Goal: Complete application form: Complete application form

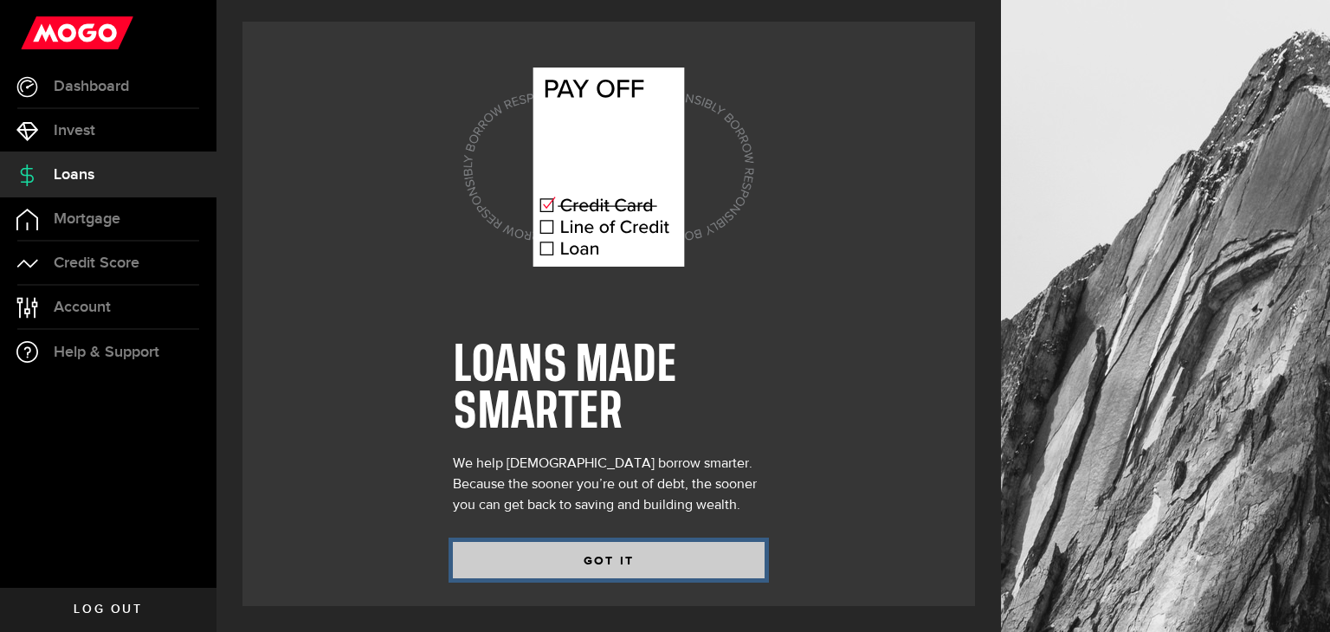
click at [571, 562] on button "GOT IT" at bounding box center [609, 560] width 312 height 36
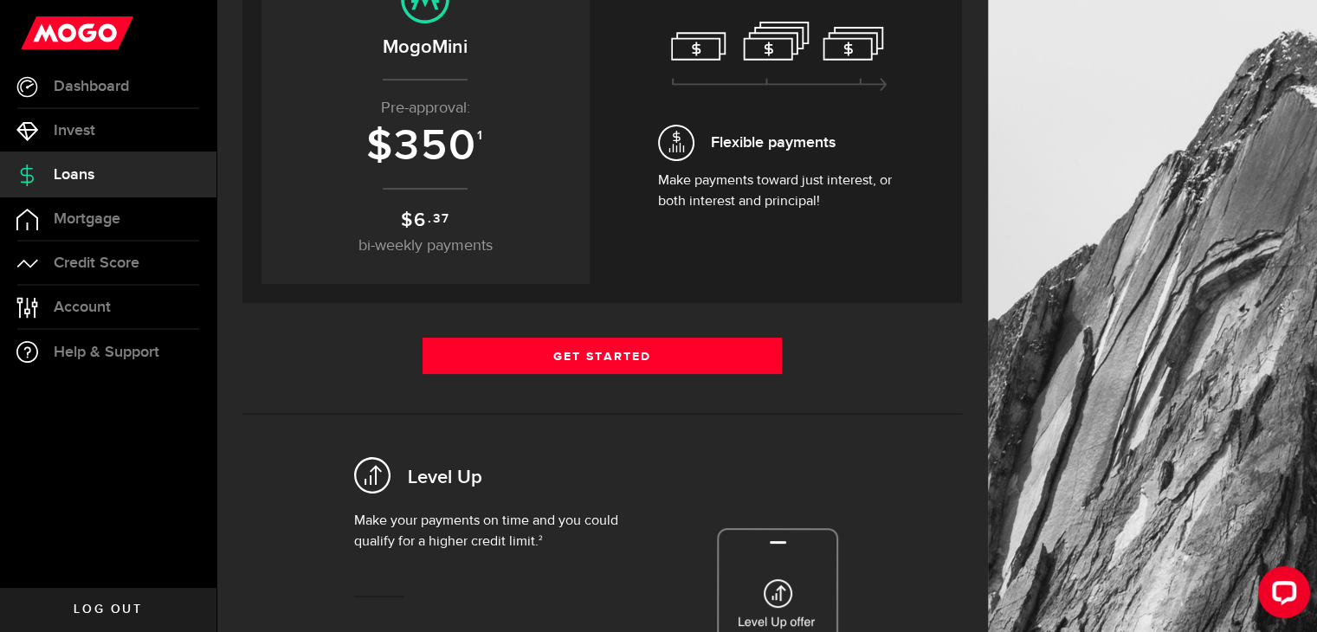
scroll to position [262, 0]
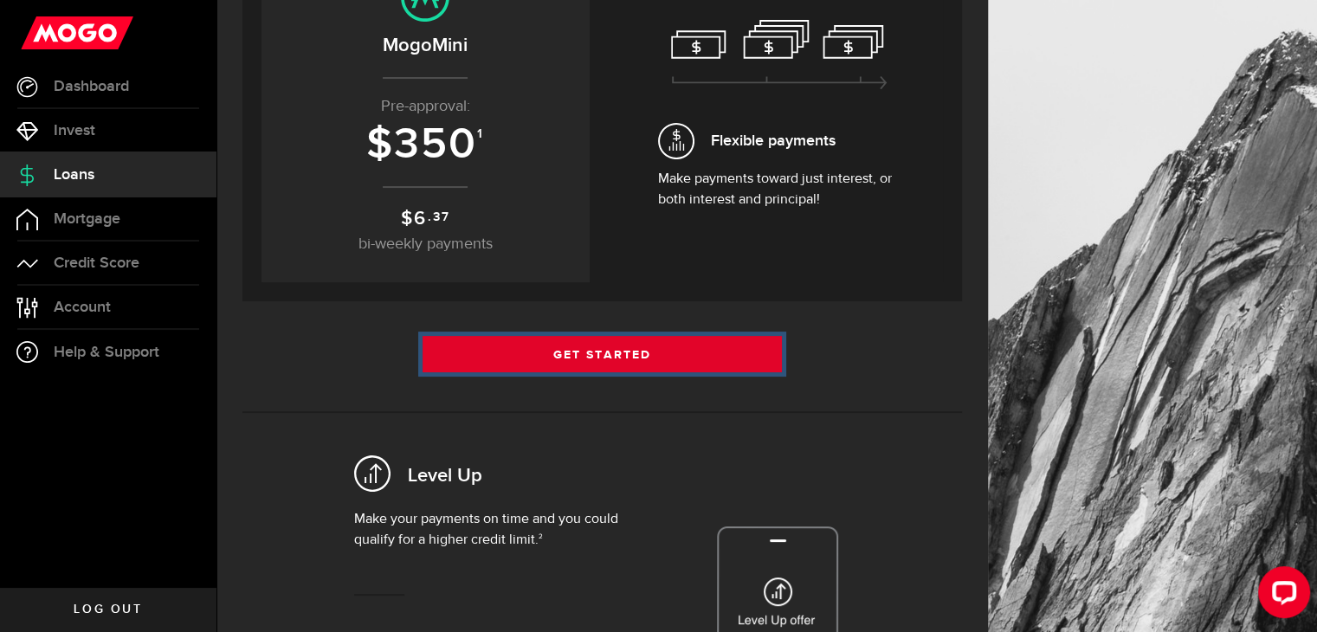
click at [594, 362] on link "Get Started" at bounding box center [603, 354] width 360 height 36
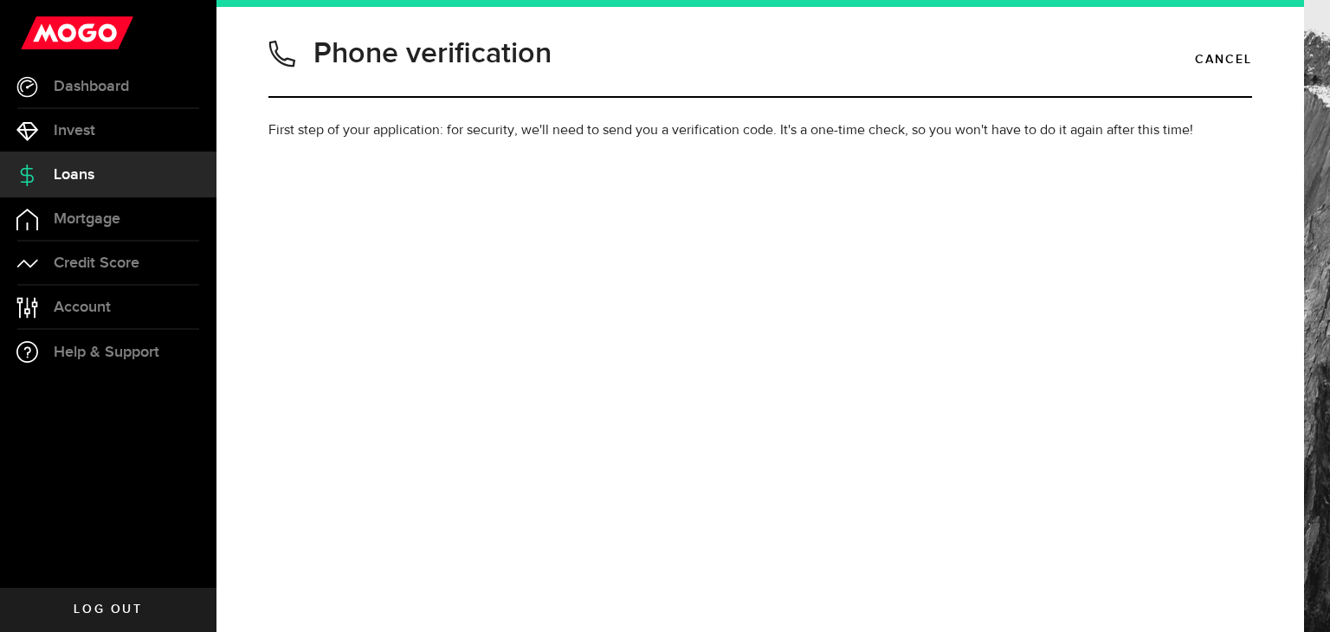
type input "6723365001"
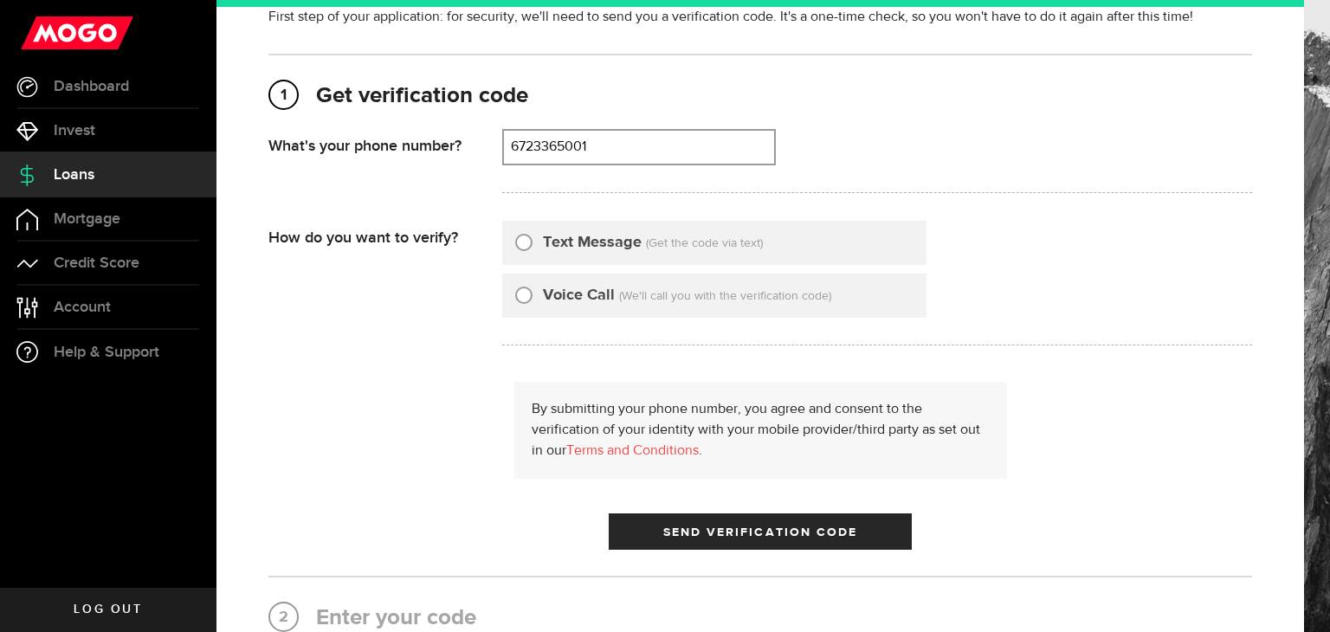
scroll to position [116, 0]
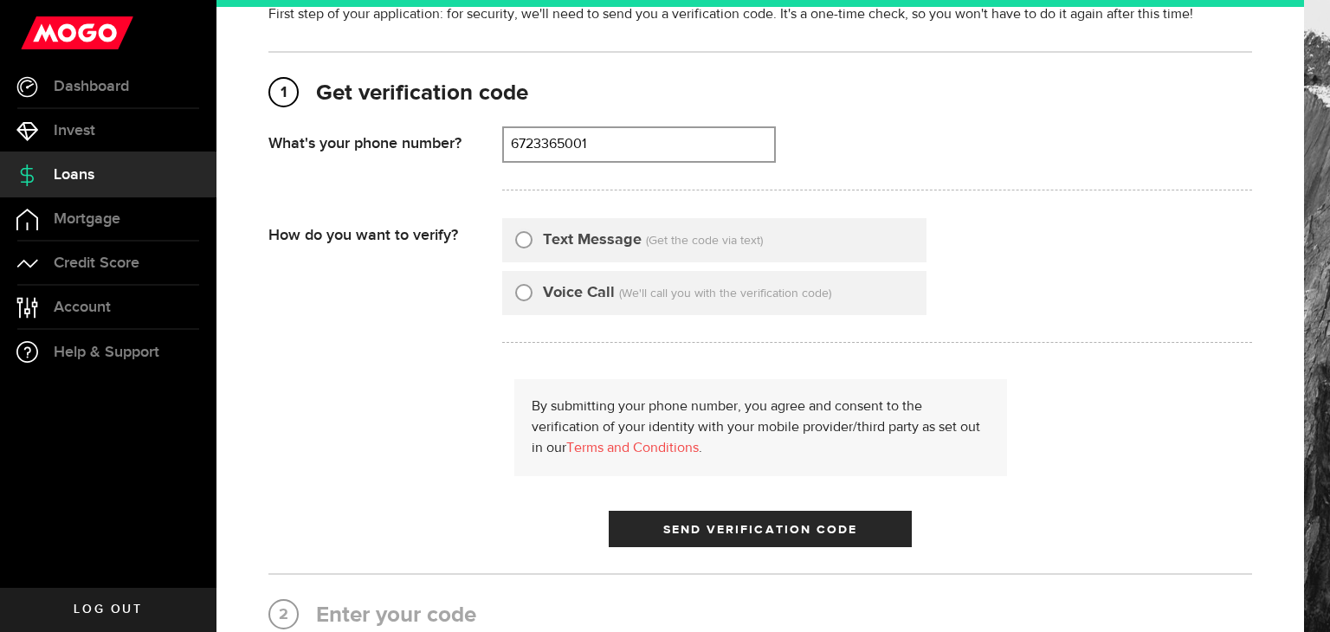
click at [553, 237] on label "Text Message" at bounding box center [592, 240] width 99 height 23
click at [533, 237] on input "Text Message" at bounding box center [523, 237] width 17 height 17
radio input "true"
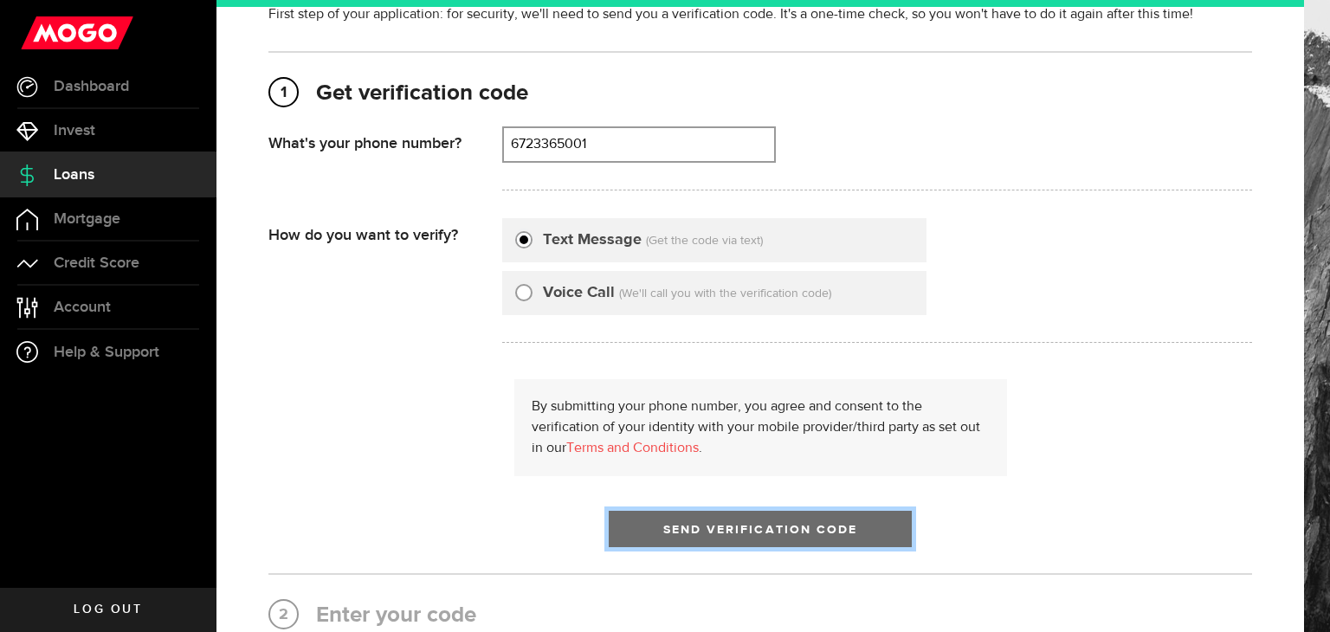
click at [714, 513] on button "Send Verification Code" at bounding box center [760, 529] width 303 height 36
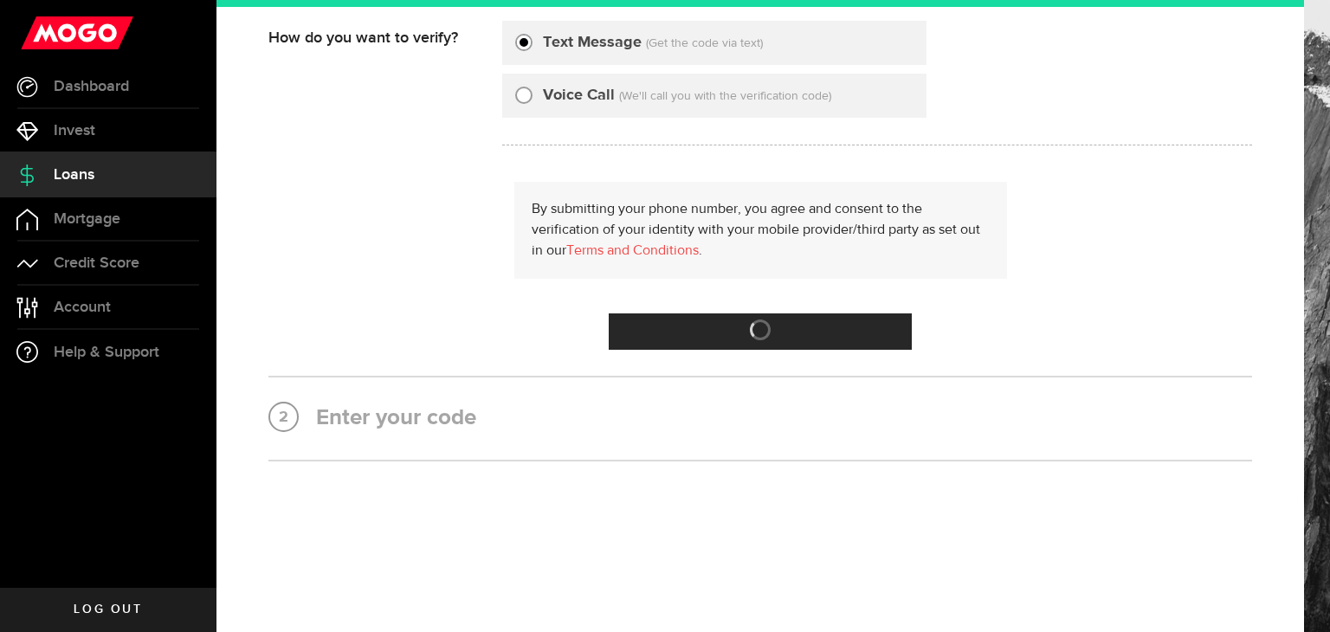
scroll to position [0, 0]
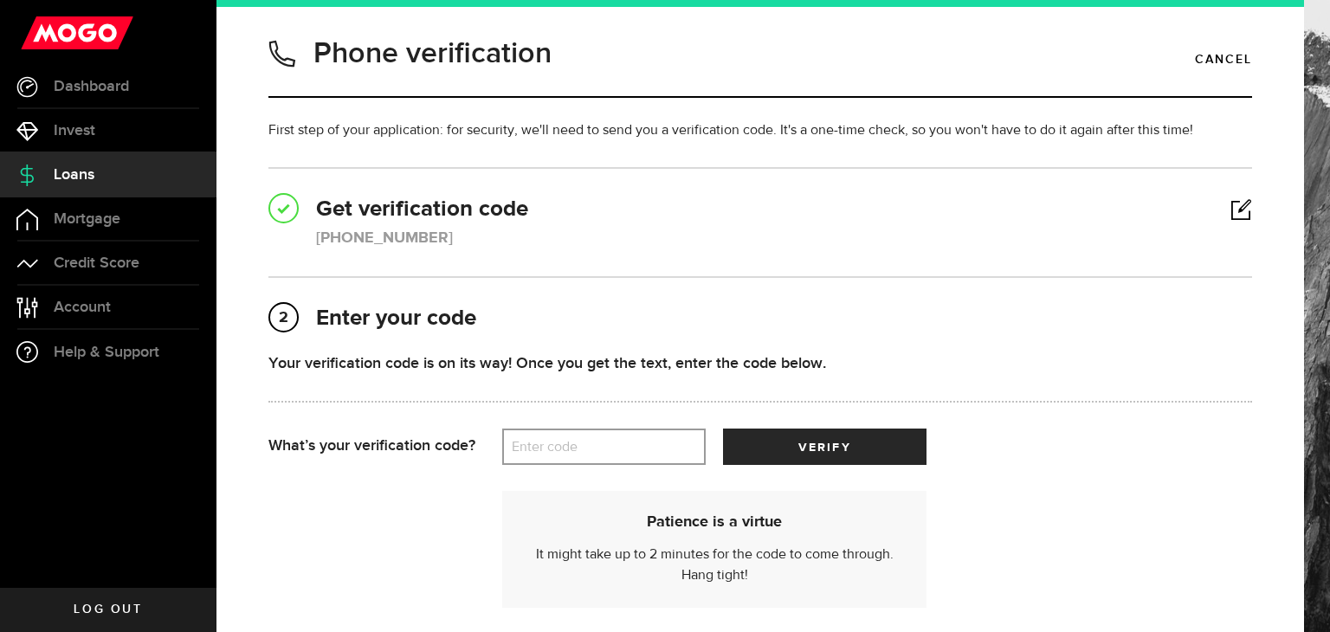
click at [613, 443] on label "Enter code" at bounding box center [603, 448] width 203 height 36
click at [613, 443] on input "Enter code" at bounding box center [603, 447] width 203 height 36
type input "81588"
click at [723, 429] on button "verify" at bounding box center [824, 447] width 203 height 36
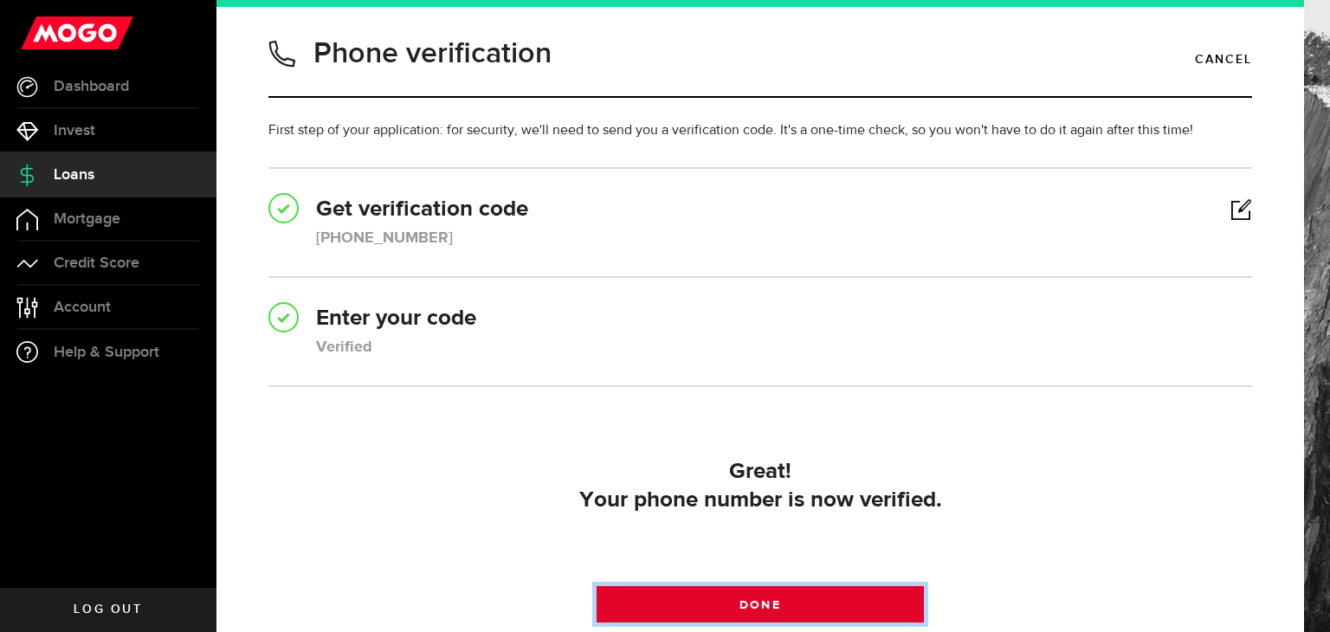
click at [774, 611] on link "Done" at bounding box center [761, 604] width 328 height 36
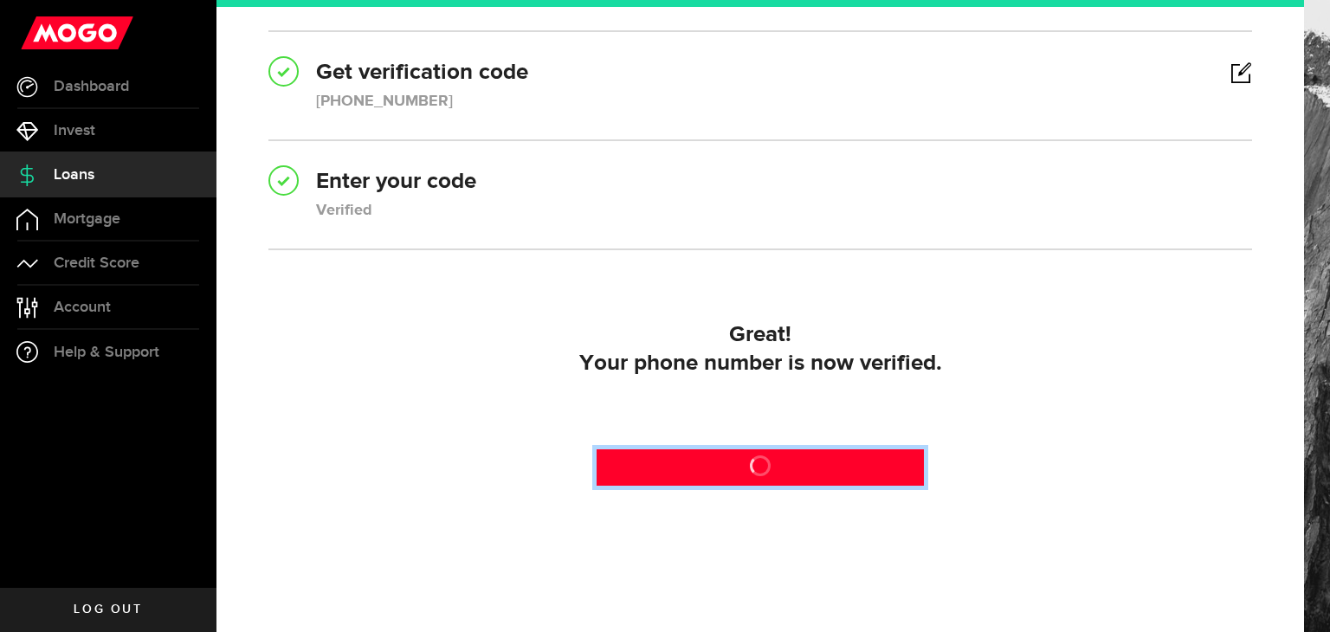
scroll to position [138, 0]
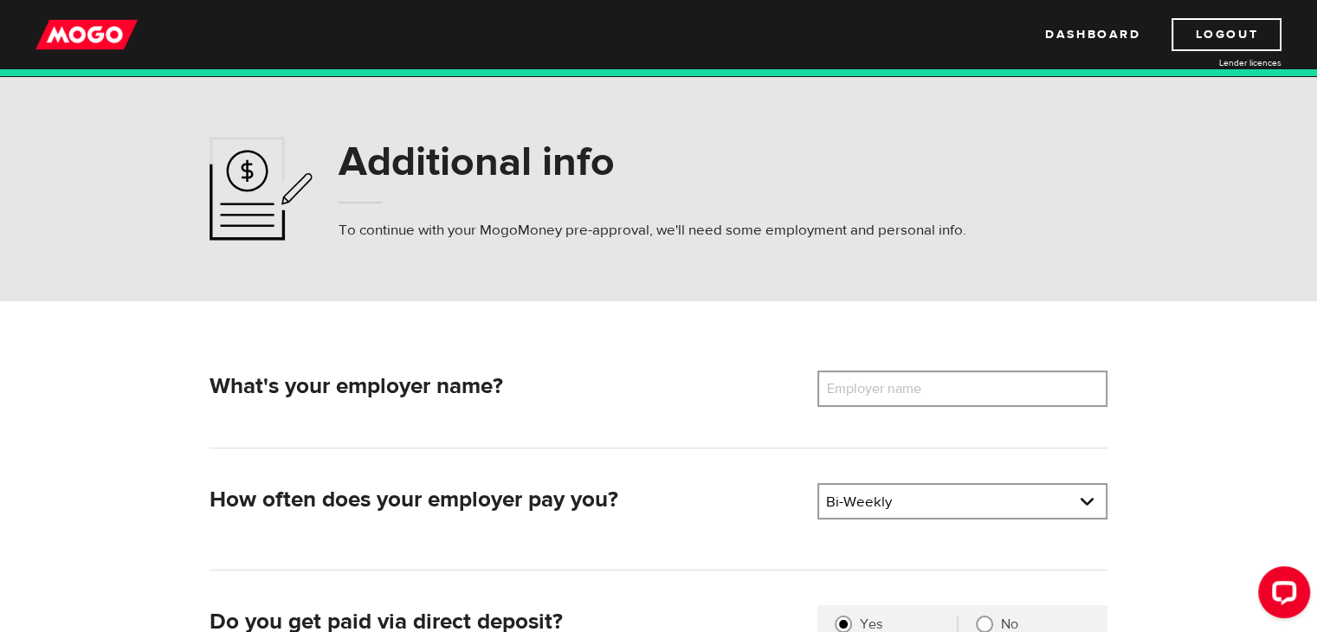
click at [940, 399] on label "Employer name" at bounding box center [886, 389] width 139 height 36
click at [940, 399] on input "Employer name" at bounding box center [962, 389] width 290 height 36
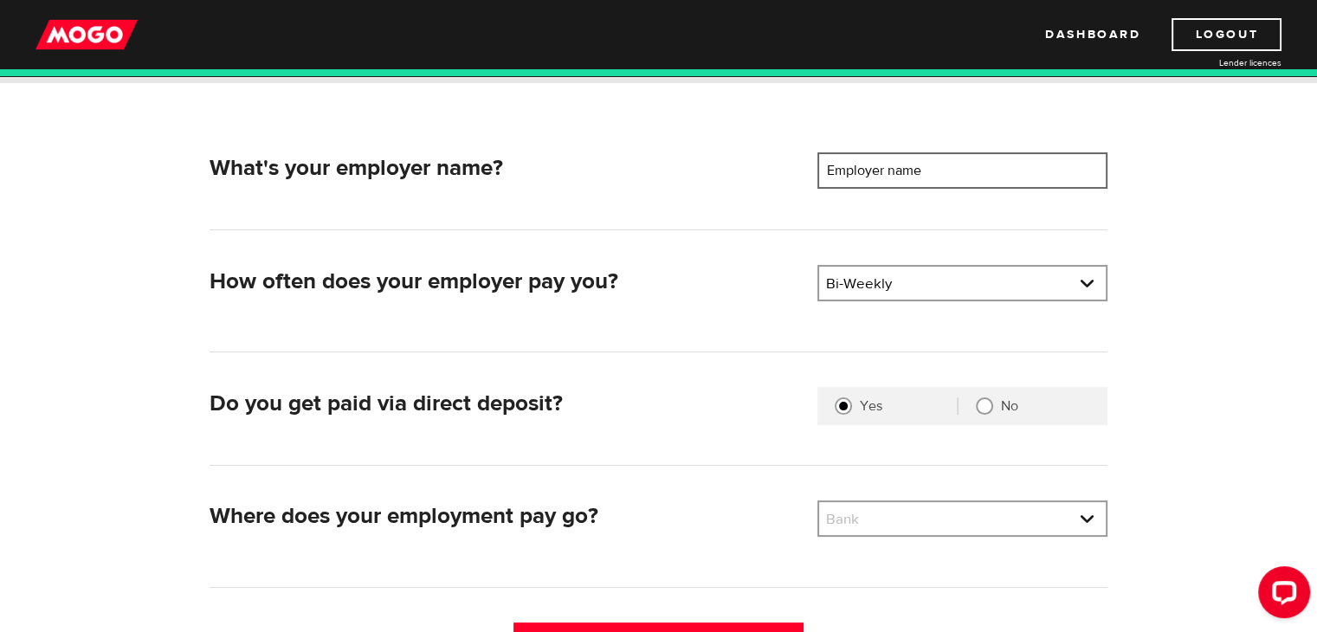
scroll to position [220, 0]
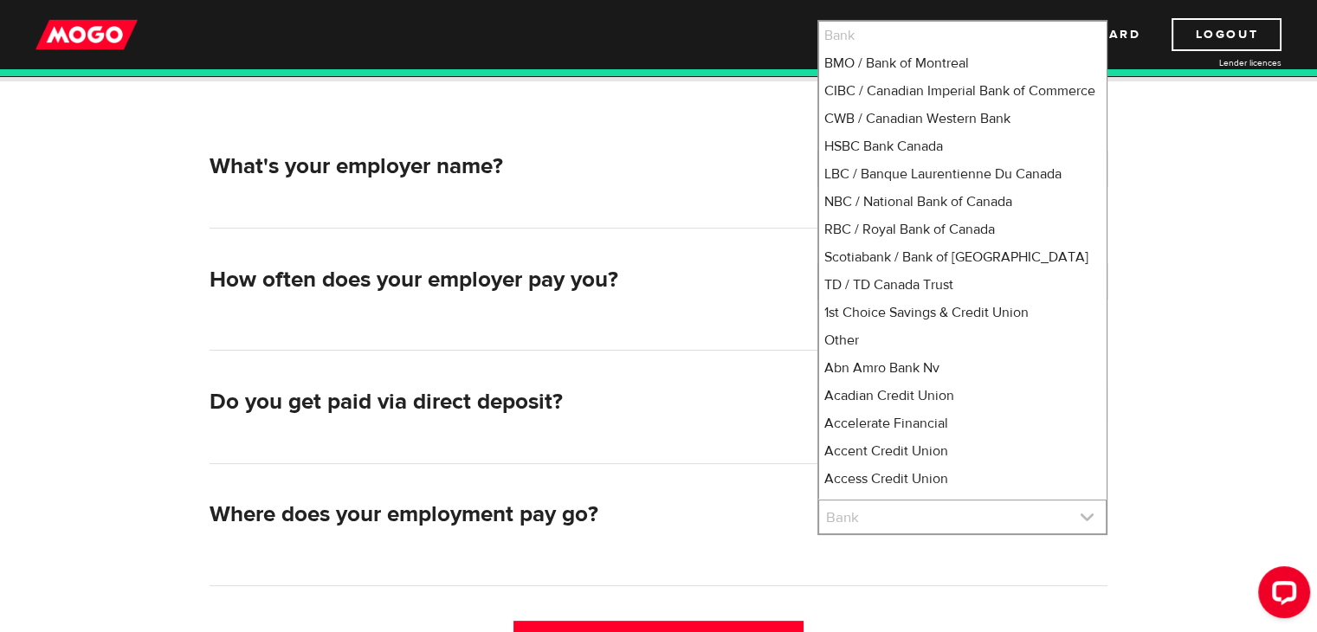
click at [904, 514] on link at bounding box center [962, 517] width 287 height 33
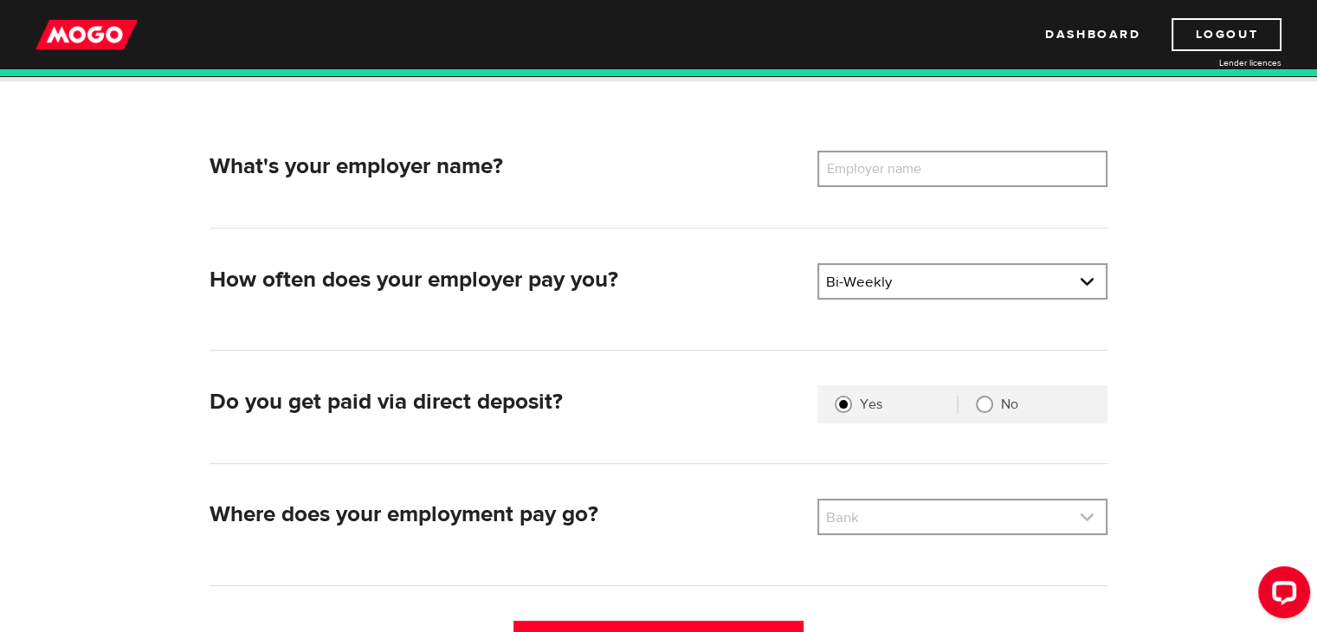
click at [904, 514] on link at bounding box center [962, 517] width 287 height 33
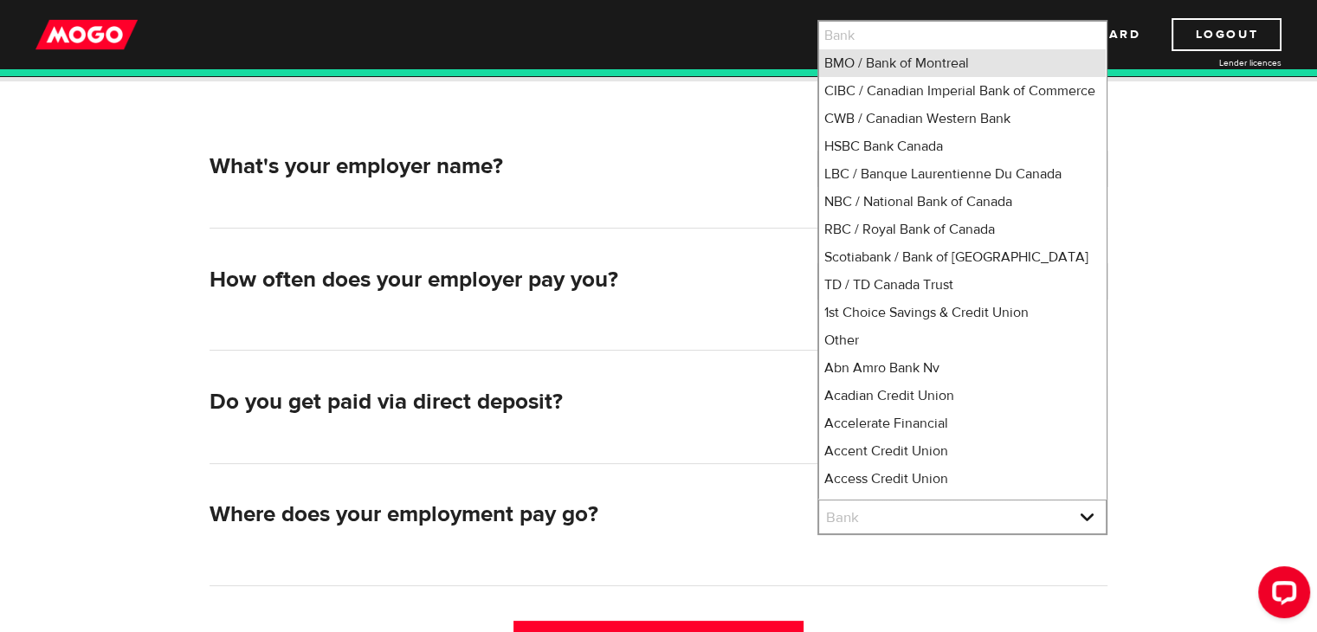
click at [934, 73] on li "BMO / Bank of Montreal" at bounding box center [962, 63] width 287 height 28
select select "1"
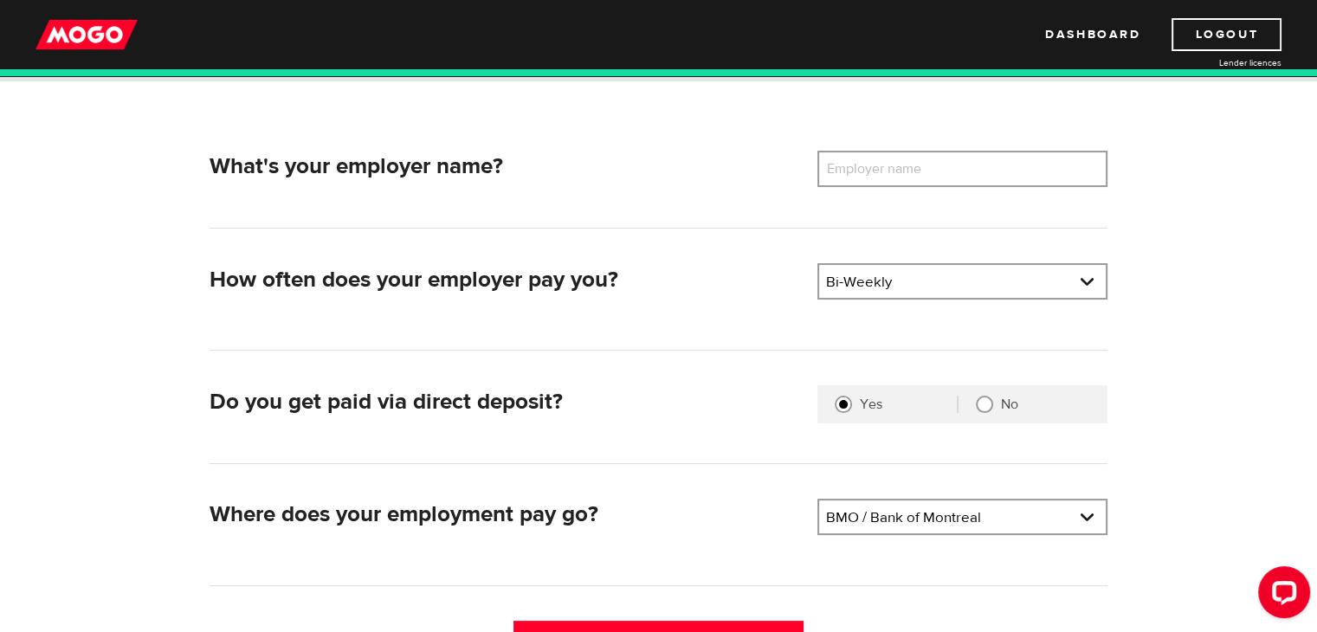
click at [910, 157] on label "Employer name" at bounding box center [886, 169] width 139 height 36
click at [910, 157] on input "Employer name" at bounding box center [962, 169] width 290 height 36
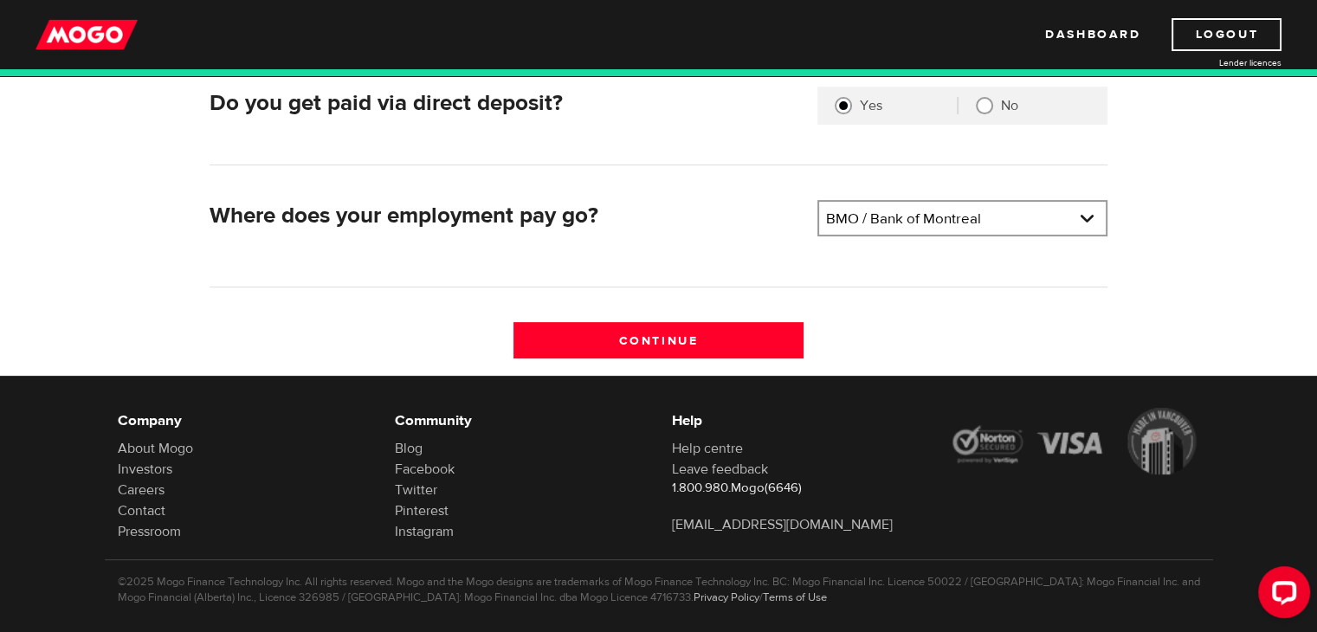
scroll to position [540, 0]
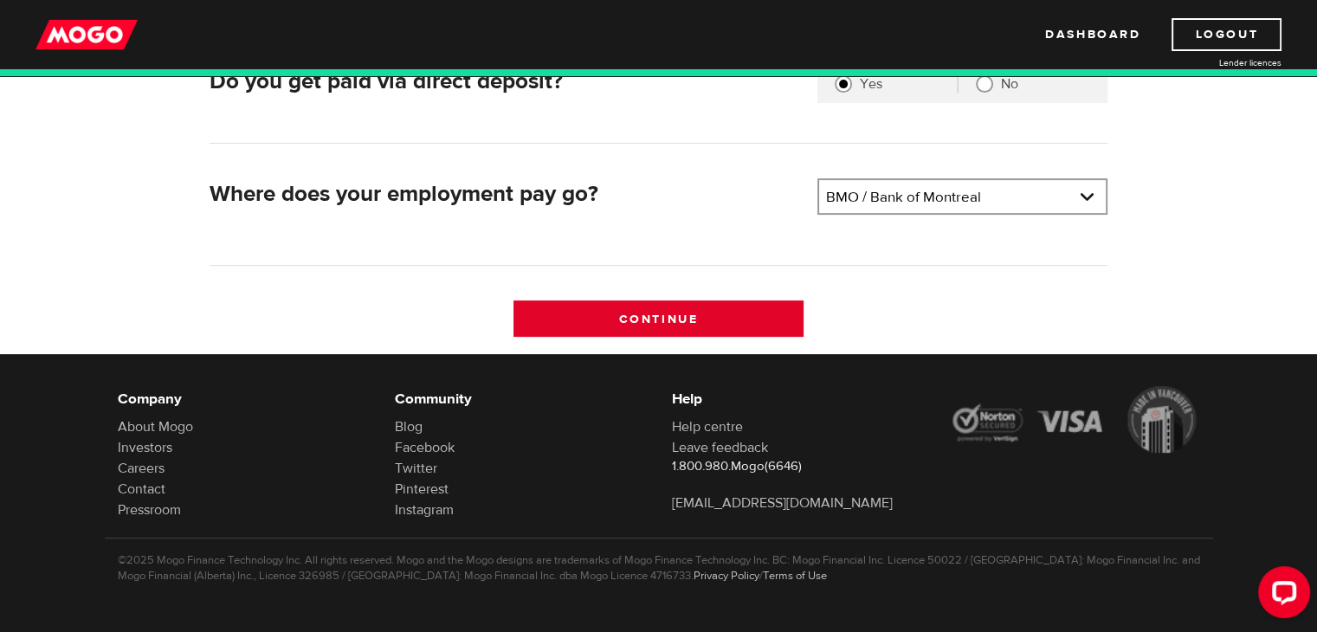
type input "18 wheels"
click at [757, 303] on input "Continue" at bounding box center [659, 318] width 290 height 36
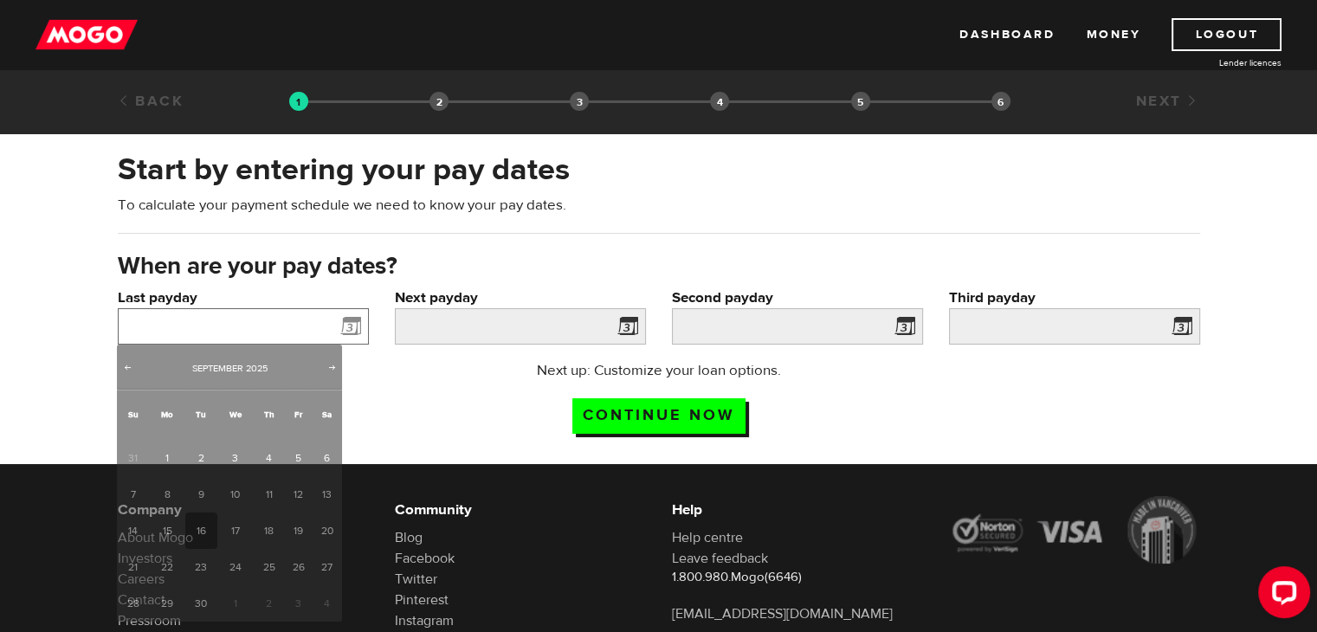
click at [294, 336] on input "Last payday" at bounding box center [243, 326] width 251 height 36
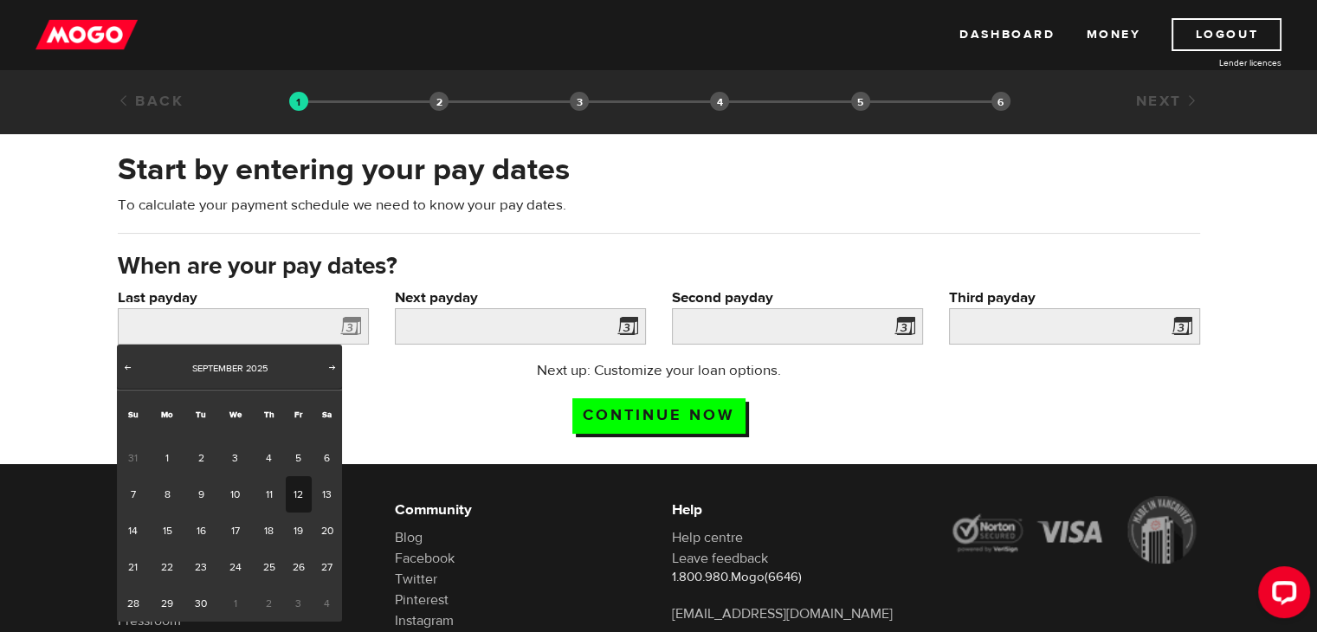
click at [301, 495] on link "12" at bounding box center [299, 494] width 27 height 36
type input "2025/09/12"
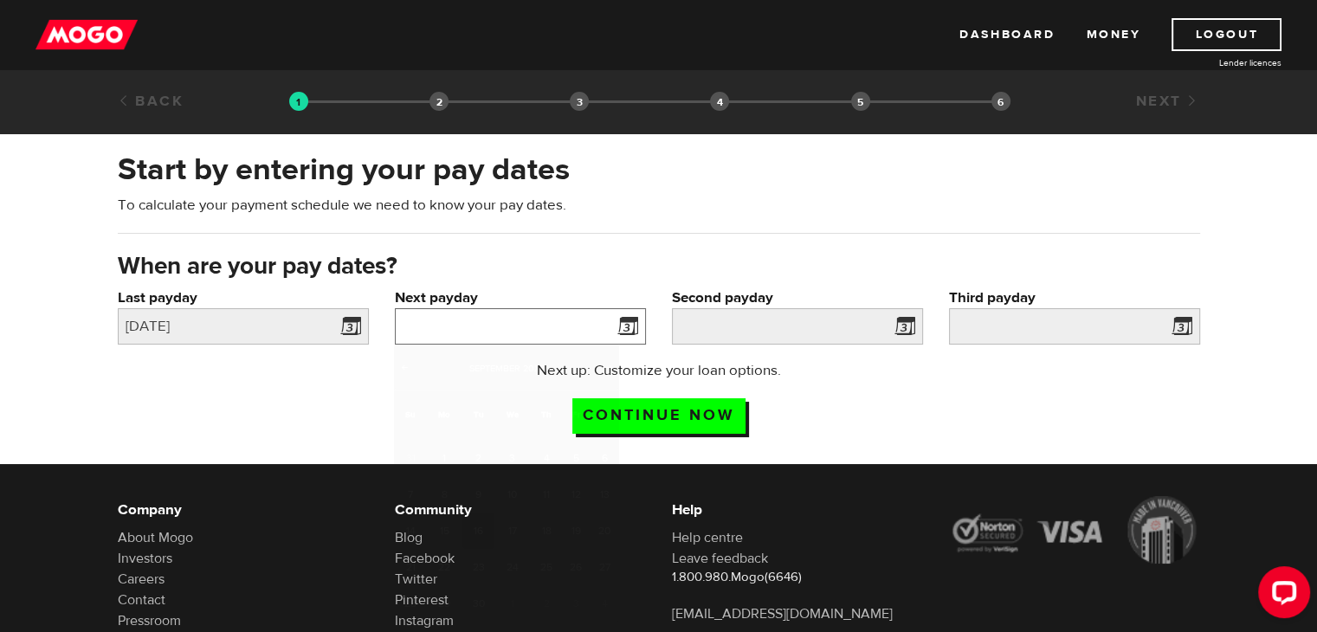
click at [472, 337] on input "Next payday" at bounding box center [520, 326] width 251 height 36
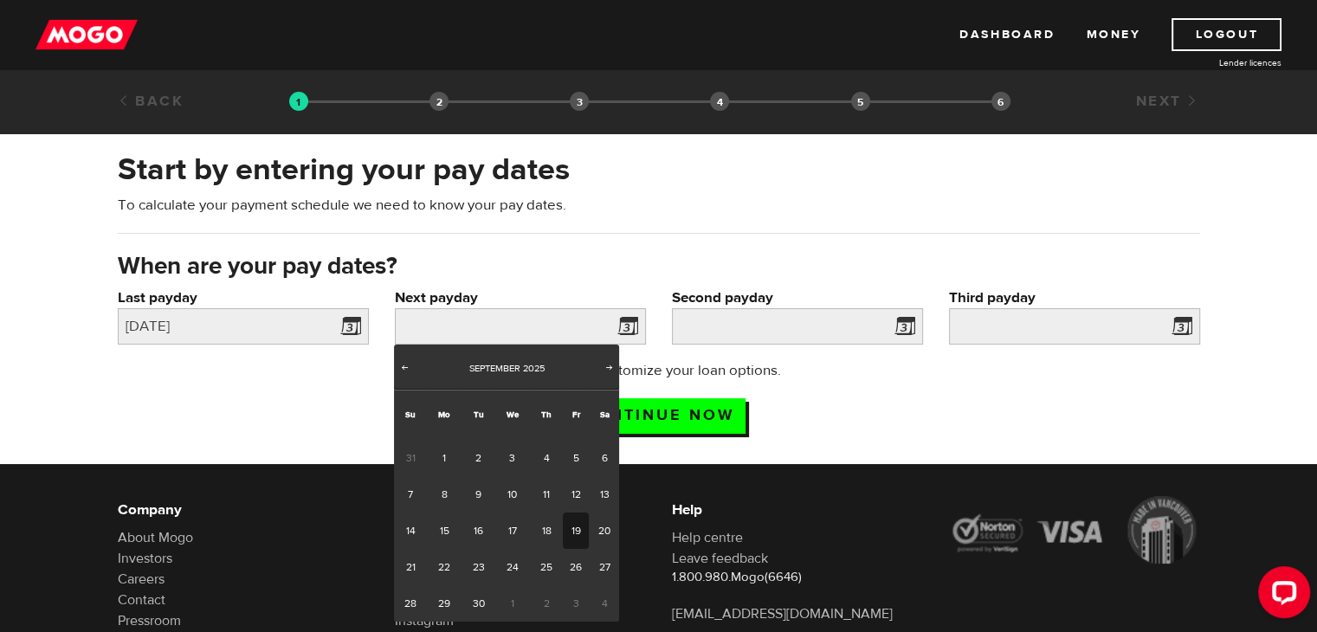
click at [570, 519] on link "19" at bounding box center [576, 531] width 27 height 36
type input "2025/09/19"
type input "2025/10/3"
type input "2025/10/17"
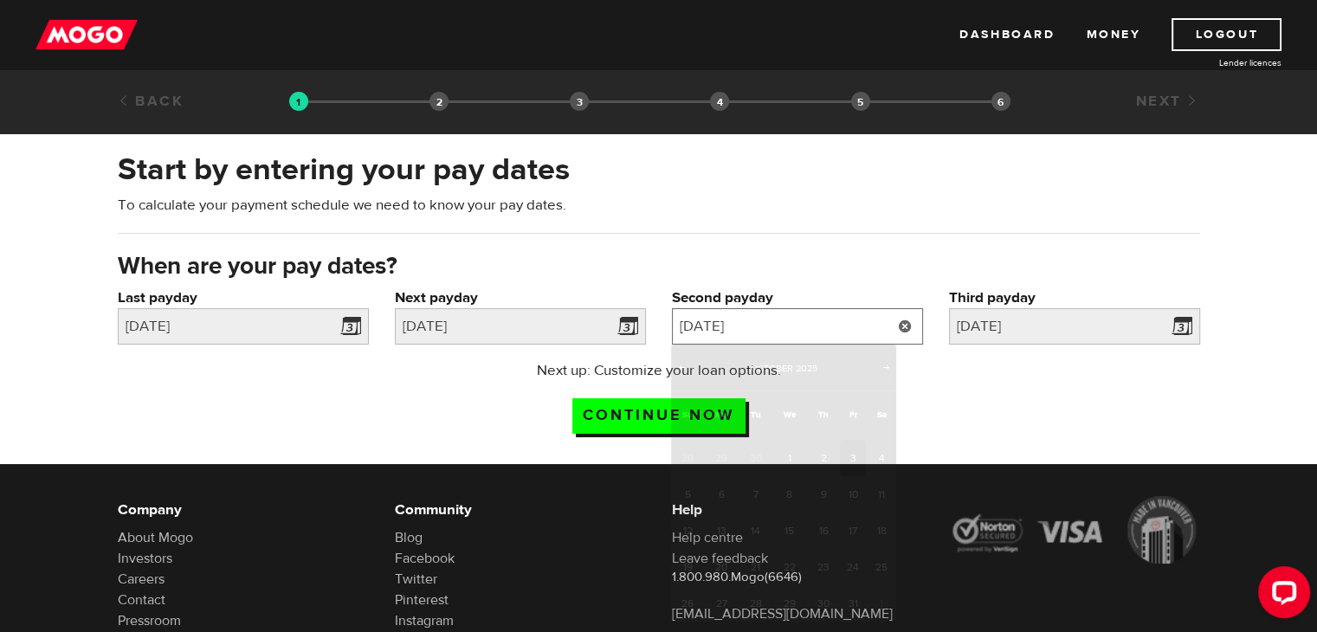
click at [751, 330] on input "2025/10/3" at bounding box center [797, 326] width 251 height 36
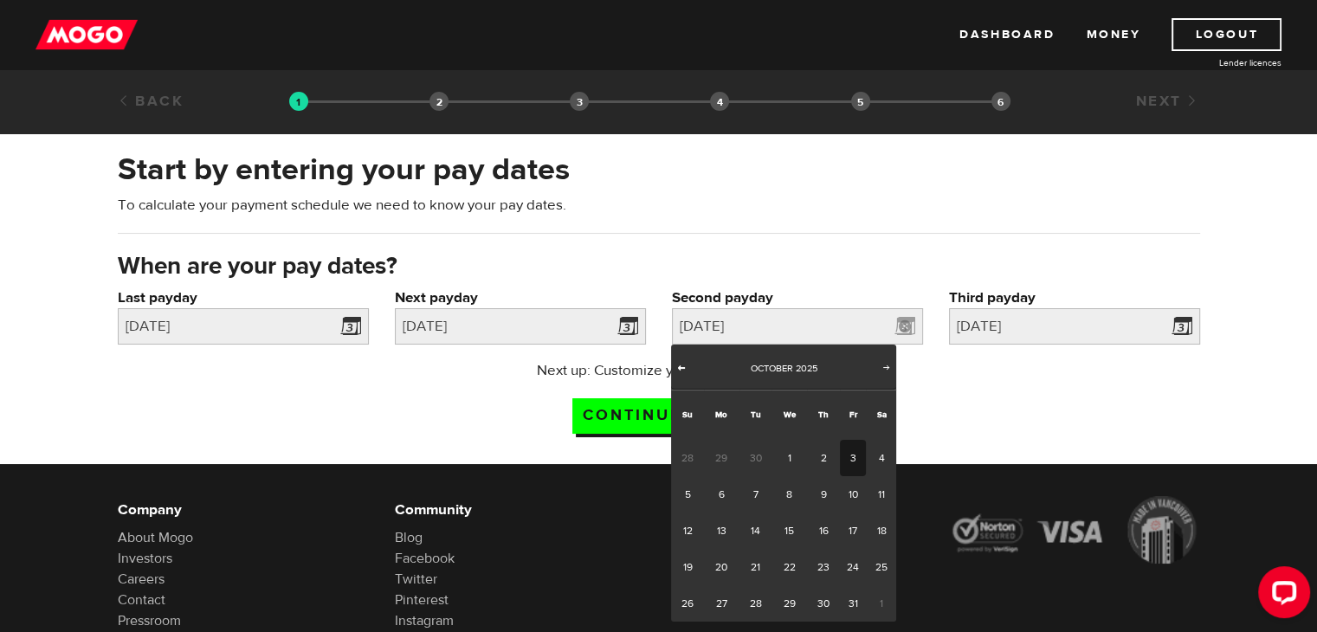
click at [682, 363] on span "Prev" at bounding box center [682, 367] width 14 height 14
click at [845, 554] on link "26" at bounding box center [853, 567] width 27 height 36
type input "2025/09/26"
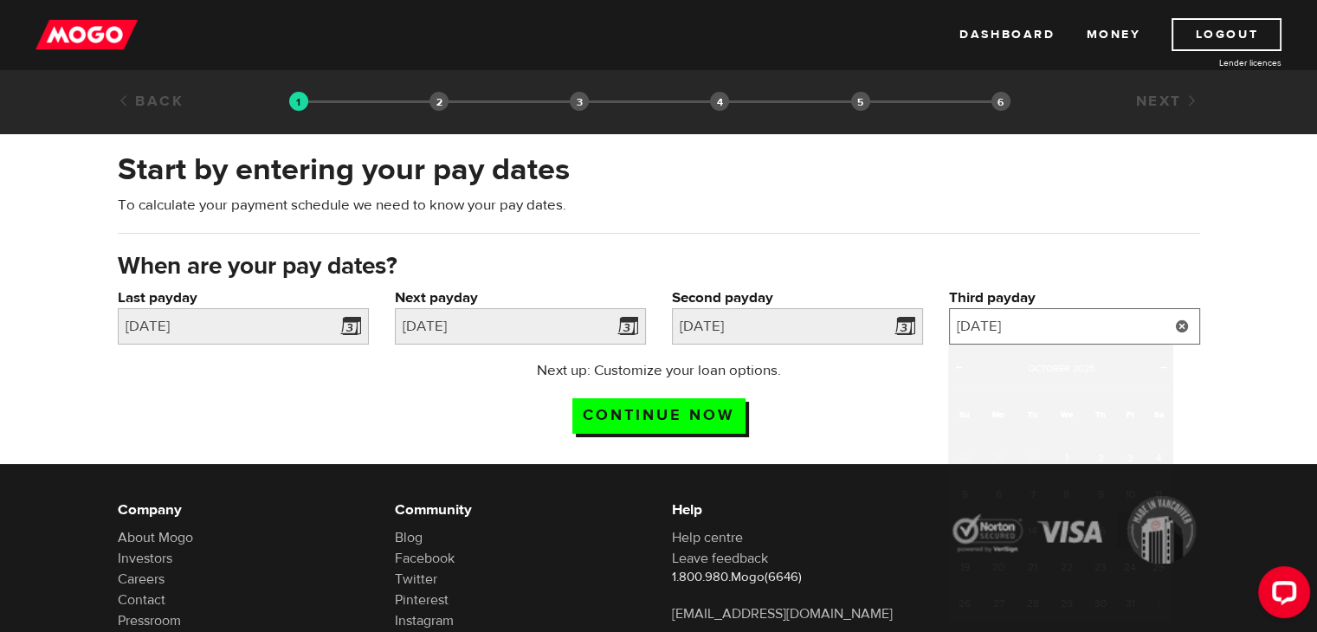
click at [1069, 326] on input "2025/10/17" at bounding box center [1074, 326] width 251 height 36
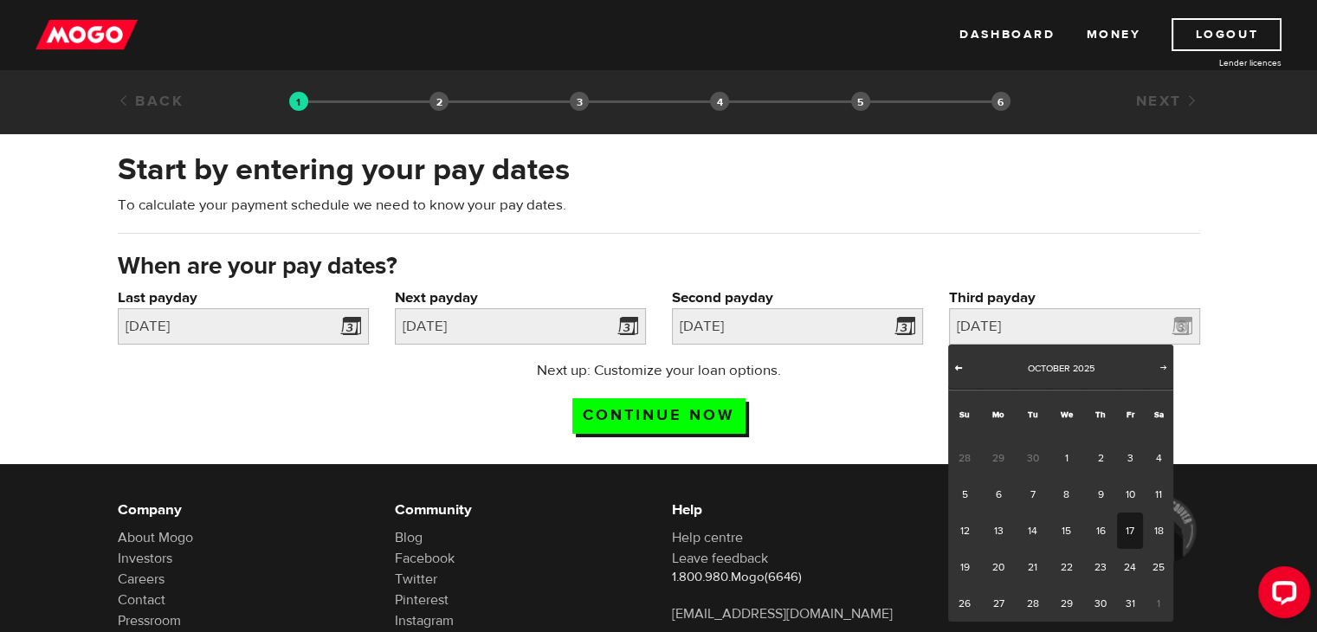
click at [965, 370] on span "Prev" at bounding box center [959, 367] width 14 height 14
click at [1166, 365] on span "Next" at bounding box center [1164, 367] width 14 height 14
click at [1125, 455] on link "3" at bounding box center [1130, 458] width 27 height 36
type input "2025/10/03"
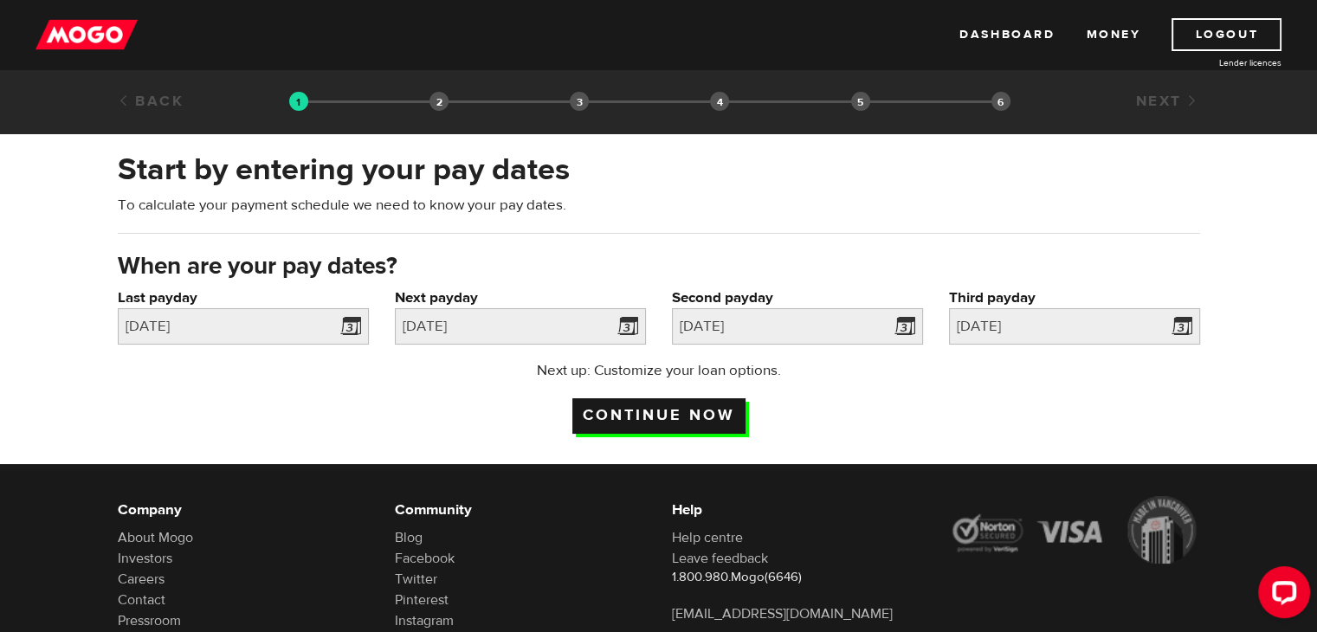
click at [686, 410] on input "Continue now" at bounding box center [658, 416] width 173 height 36
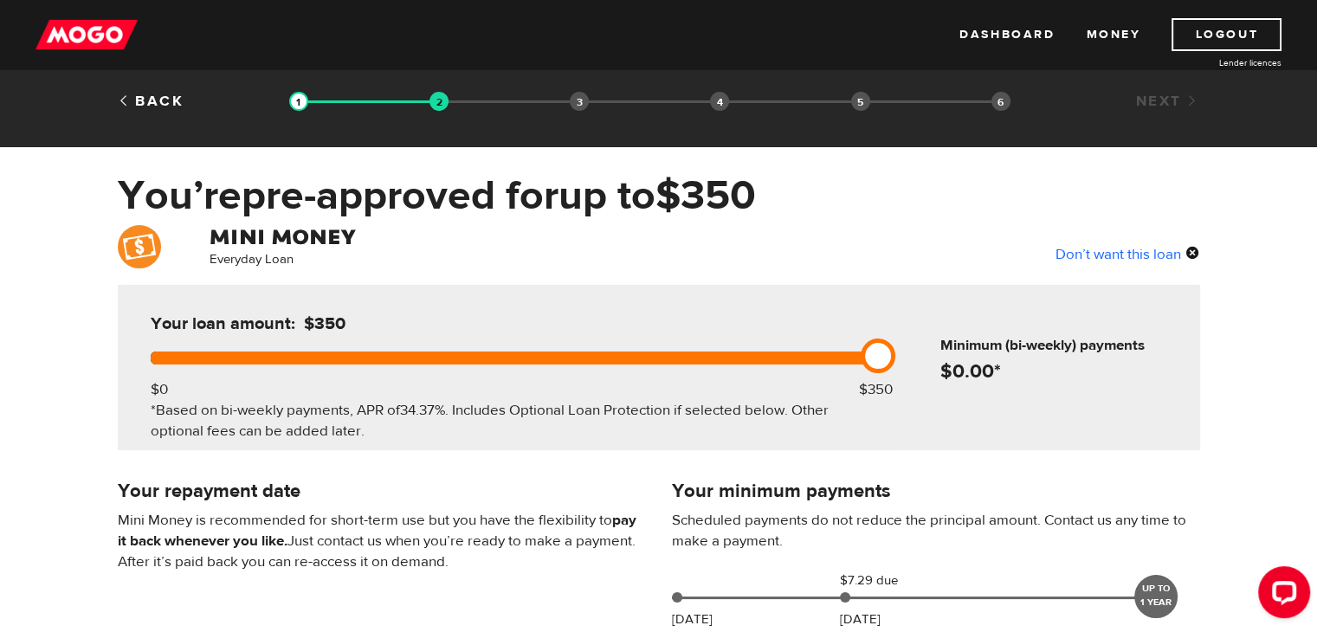
click at [163, 109] on div "Back" at bounding box center [197, 101] width 184 height 21
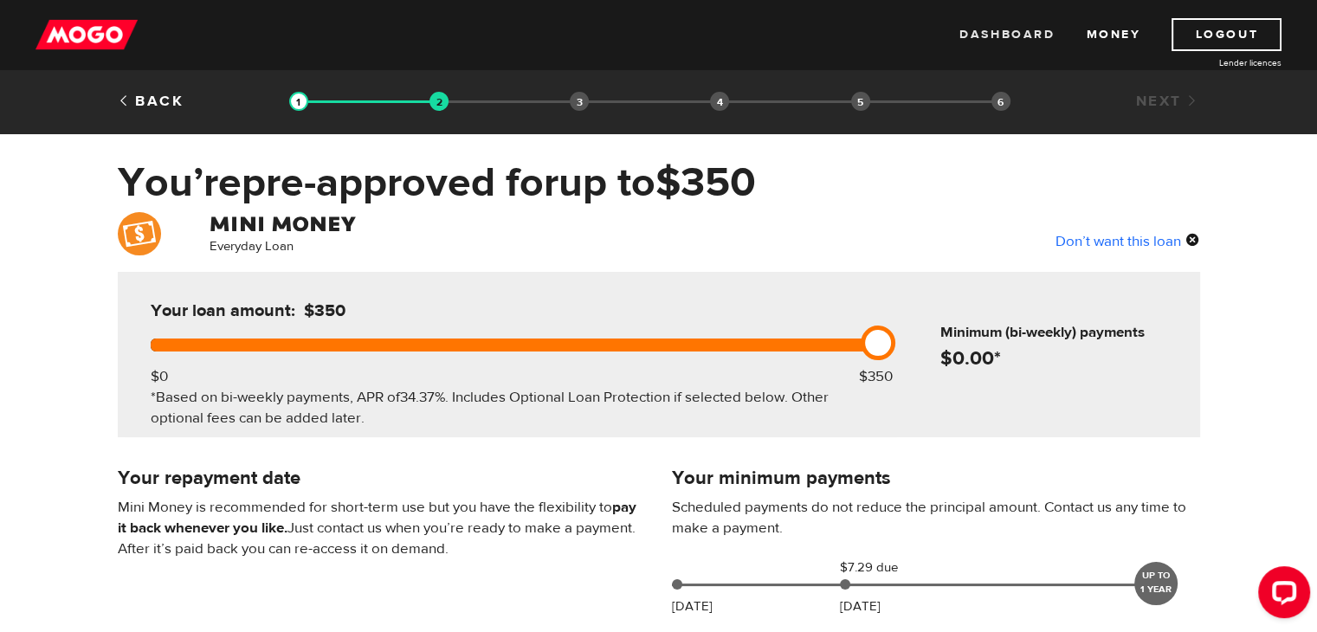
click at [1010, 35] on link "Dashboard" at bounding box center [1006, 34] width 95 height 33
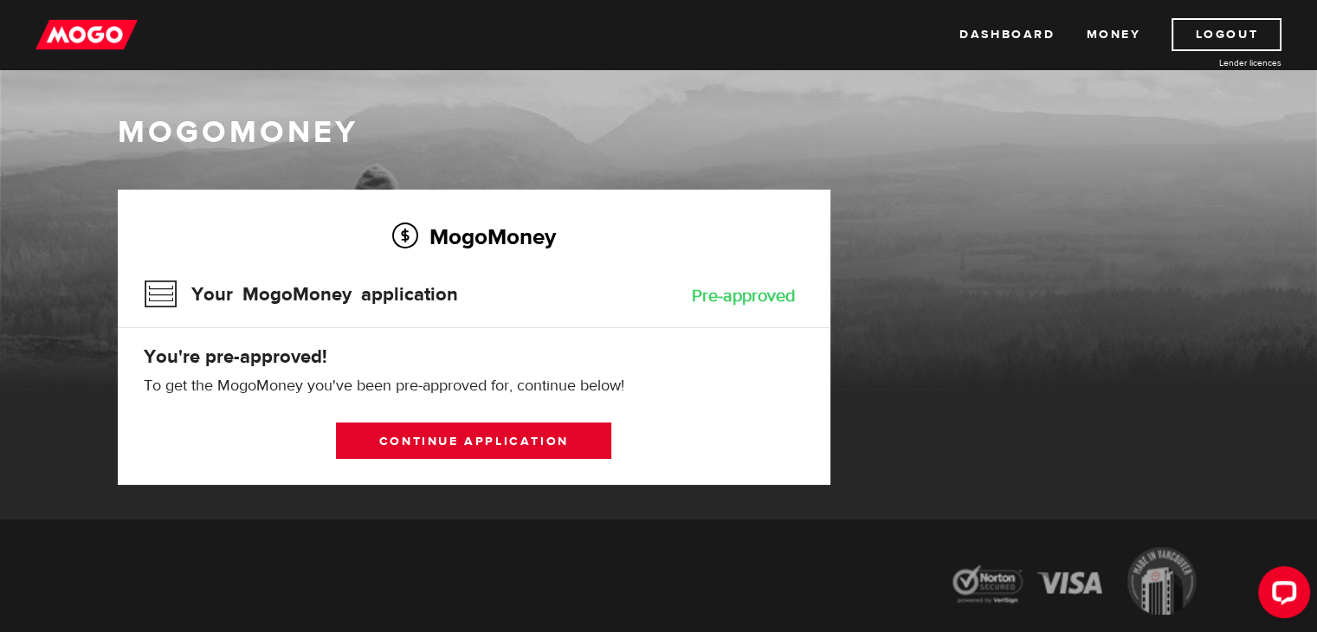
click at [508, 445] on link "Continue application" at bounding box center [473, 441] width 275 height 36
